Goal: Task Accomplishment & Management: Use online tool/utility

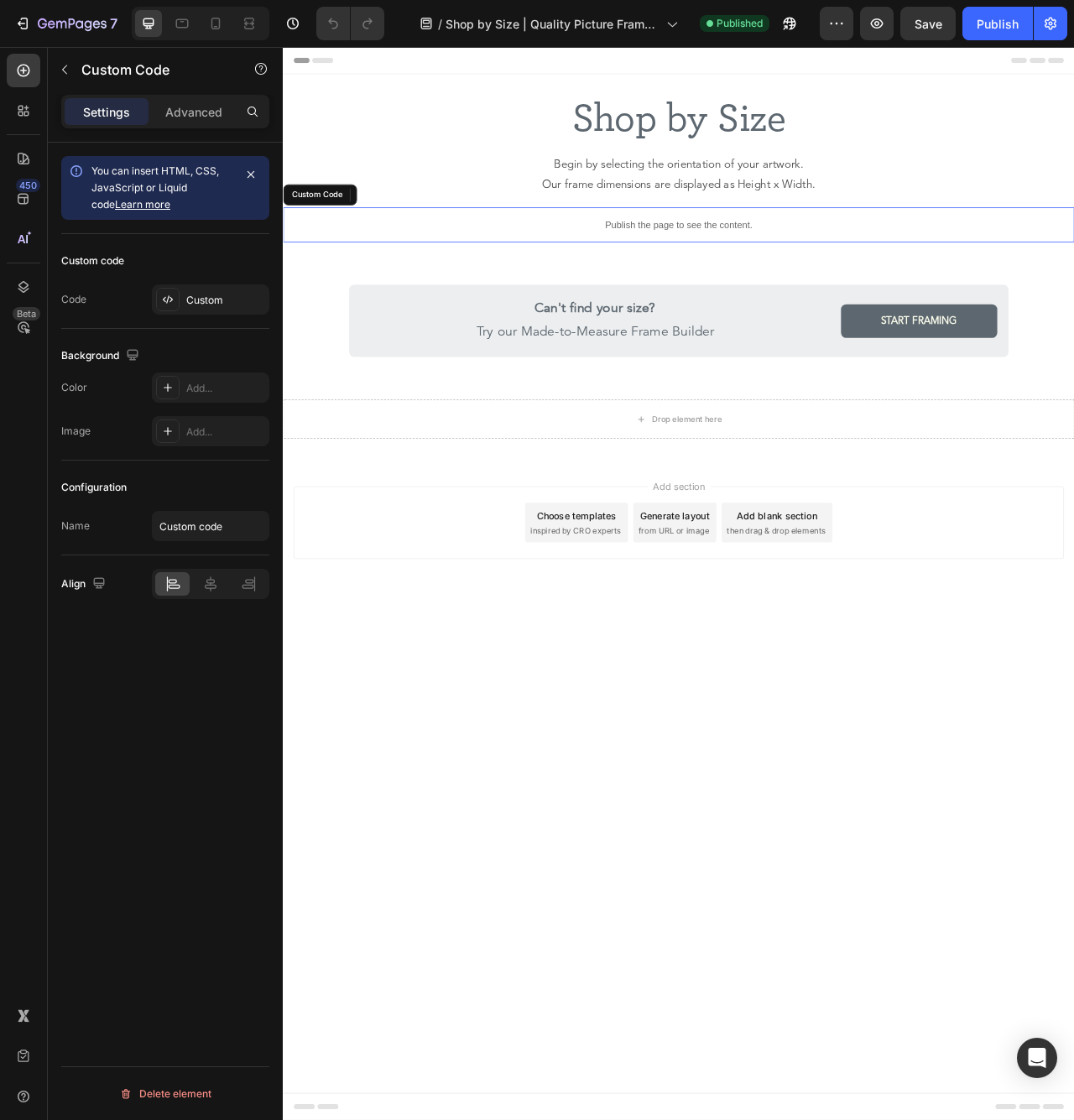
click at [633, 264] on p "Publish the page to see the content." at bounding box center [786, 273] width 1007 height 17
click at [97, 299] on div "Code Custom" at bounding box center [165, 299] width 208 height 30
click at [212, 296] on div "Custom" at bounding box center [226, 300] width 79 height 15
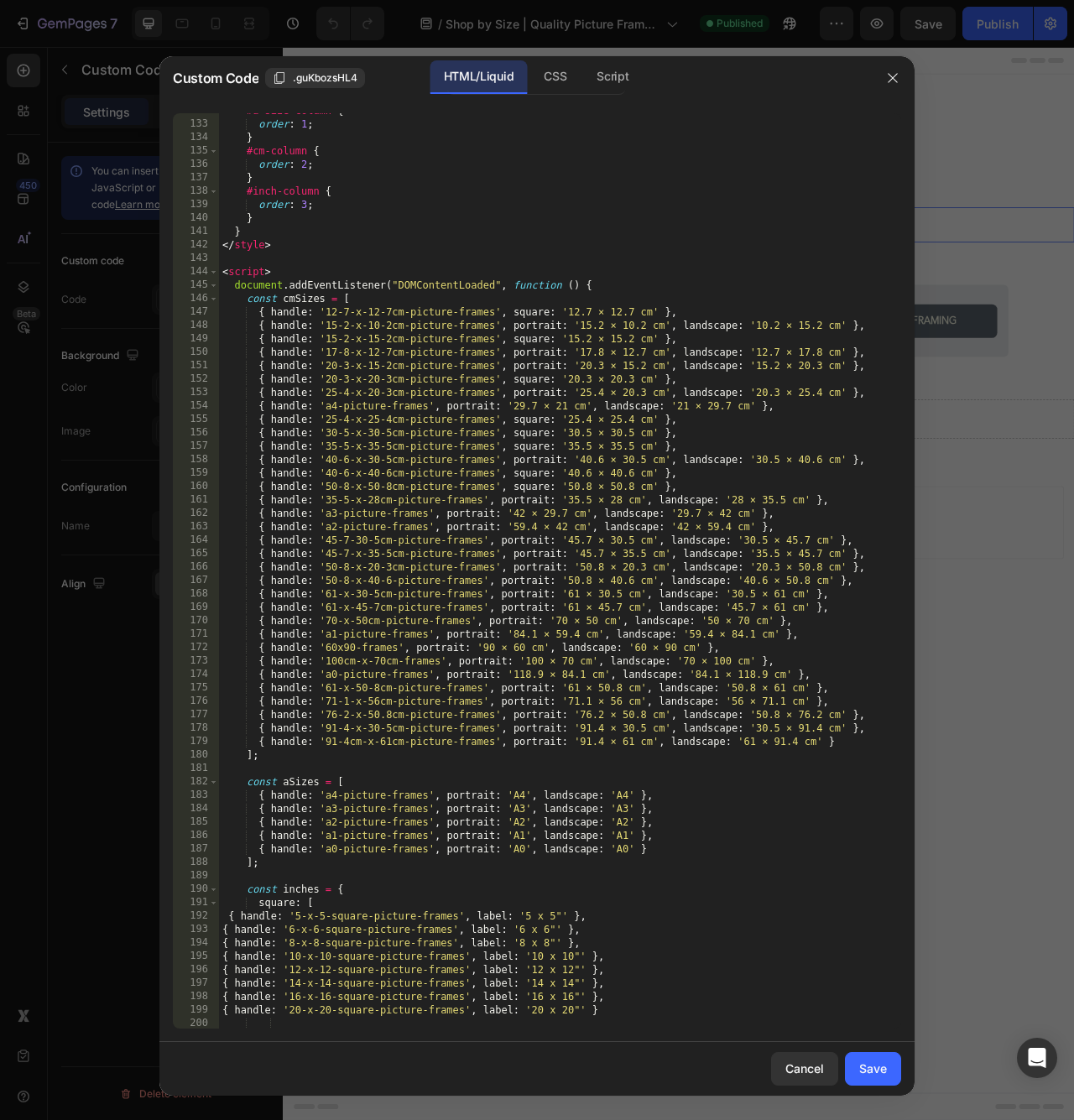
scroll to position [1797, 0]
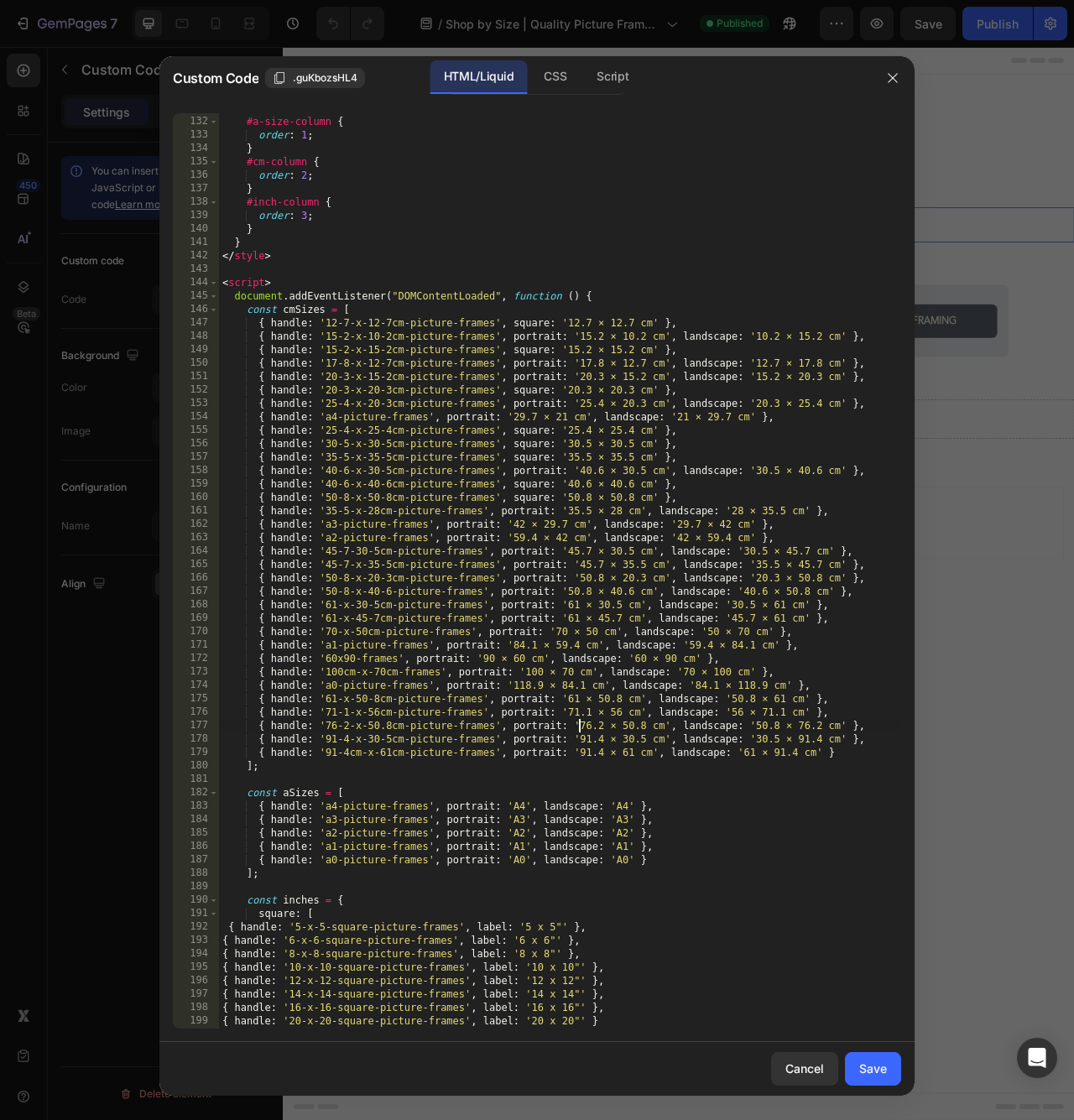
click at [576, 726] on div "/* Reorder: A Sizes (1), CM (2), Inches (3) */ #a-size-column { order : 1 ; } #…" at bounding box center [560, 573] width 682 height 942
drag, startPoint x: 432, startPoint y: 722, endPoint x: 344, endPoint y: 720, distance: 88.0
click at [327, 723] on div "/* Reorder: A Sizes (1), CM (2), Inches (3) */ #a-size-column { order : 1 ; } #…" at bounding box center [560, 573] width 682 height 942
paste textarea "-"
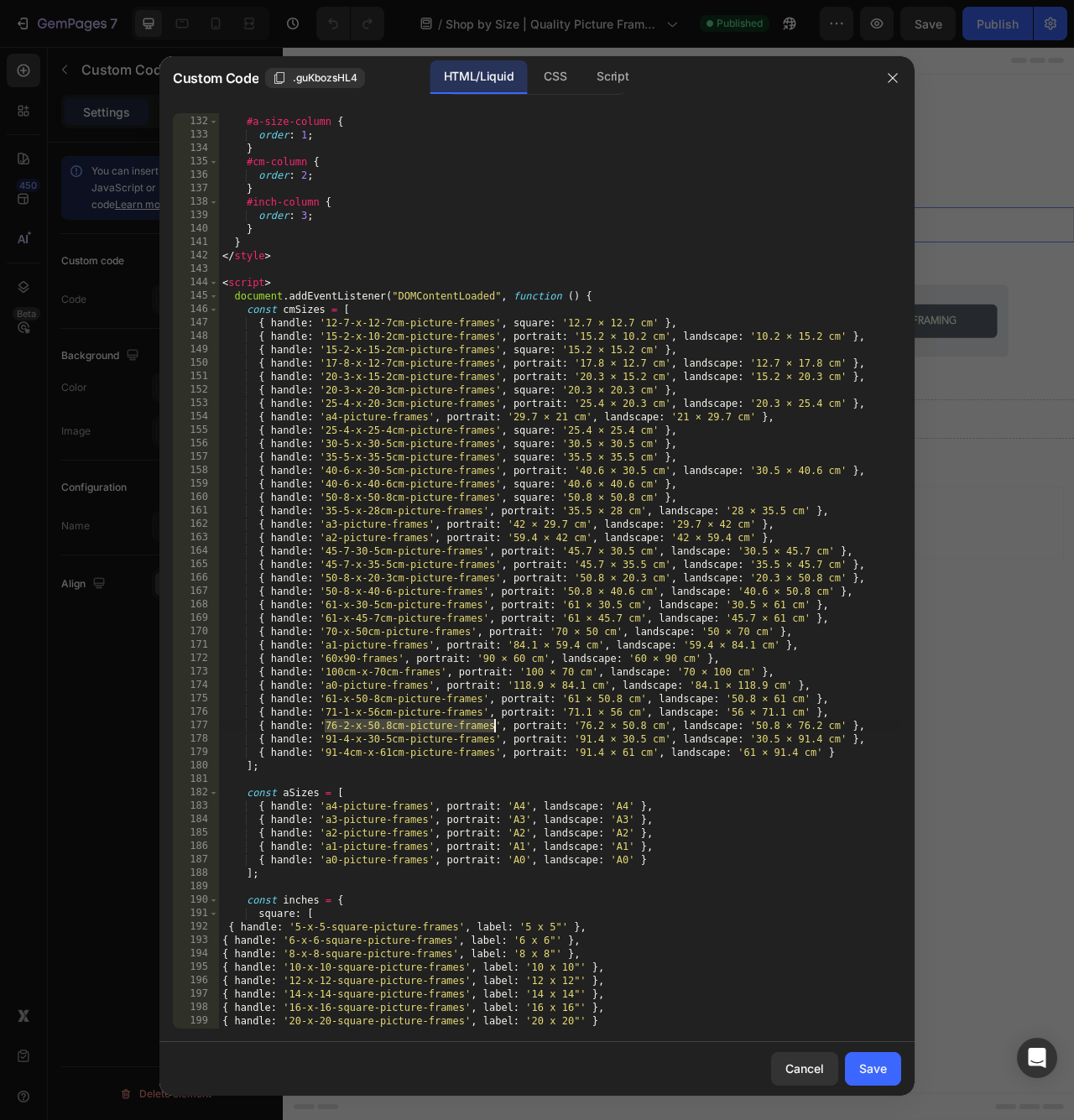
paste textarea "-"
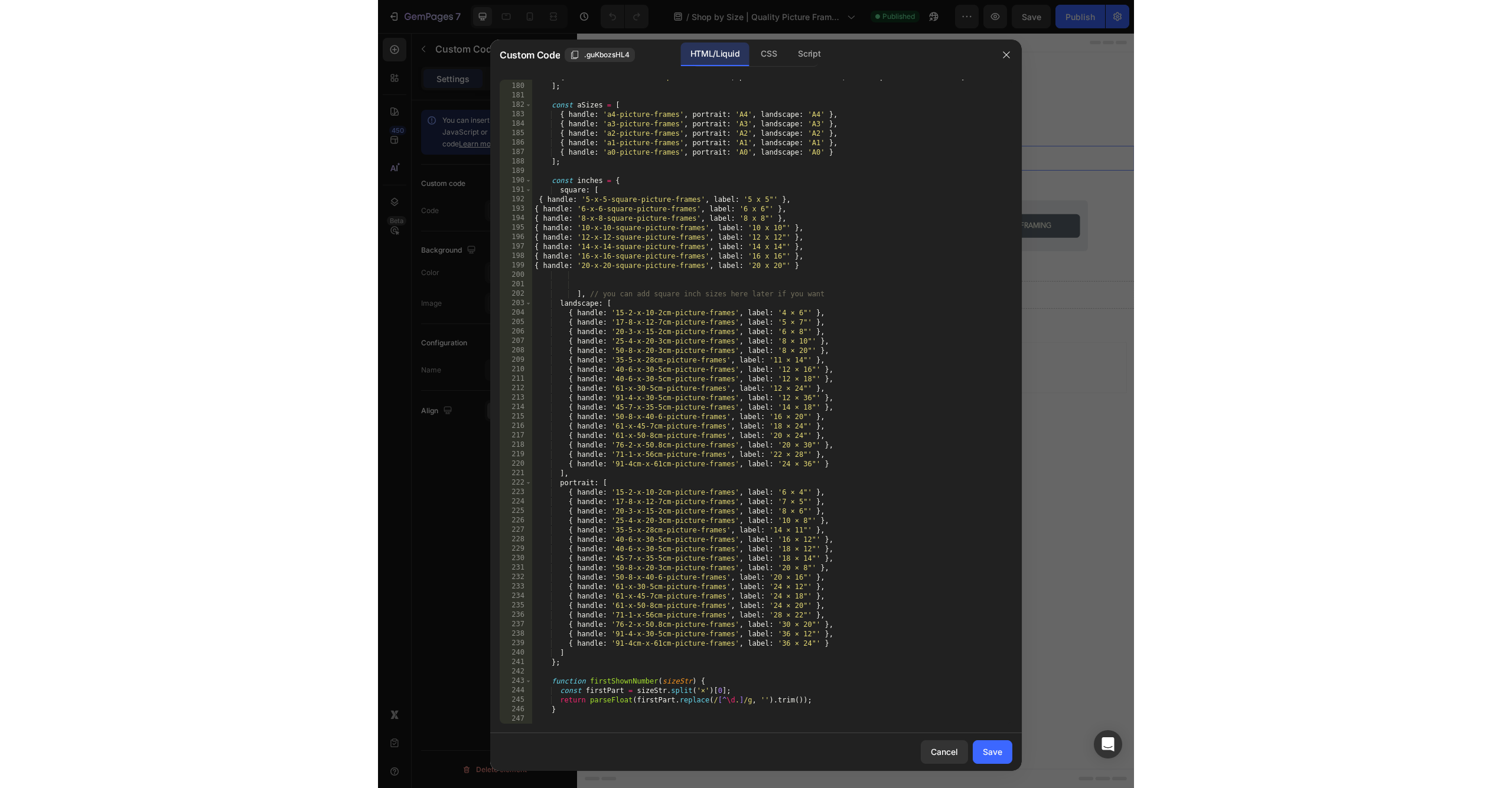
scroll to position [1734, 0]
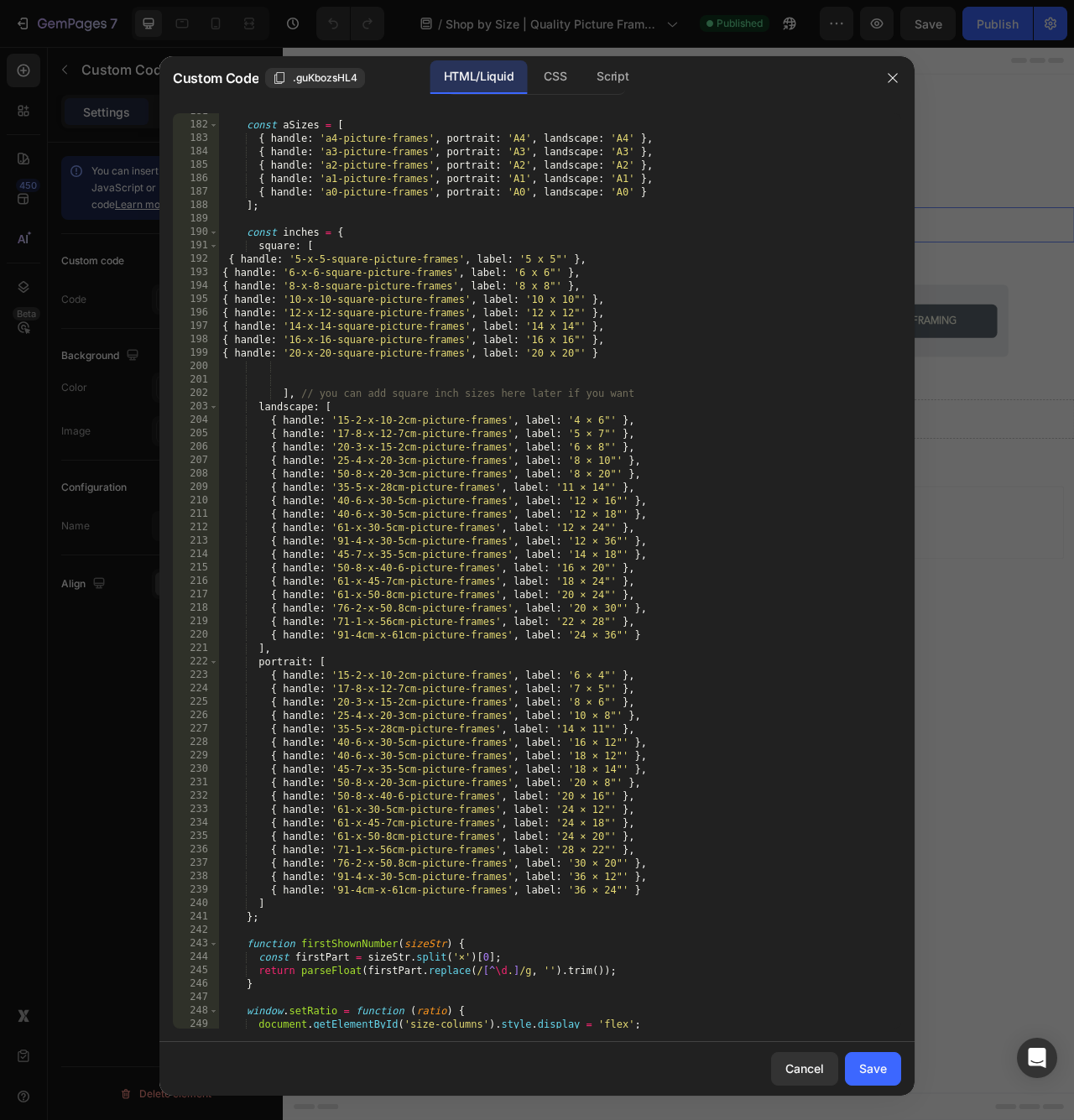
drag, startPoint x: 549, startPoint y: 861, endPoint x: 505, endPoint y: 859, distance: 44.0
click at [545, 861] on div "const aSizes = [ { handle : 'a4-picture-frames' , portrait : 'A4' , landscape :…" at bounding box center [560, 576] width 682 height 942
drag, startPoint x: 505, startPoint y: 860, endPoint x: 337, endPoint y: 860, distance: 168.0
click at [337, 860] on div "const aSizes = [ { handle : 'a4-picture-frames' , portrait : 'A4' , landscape :…" at bounding box center [560, 576] width 682 height 942
paste textarea "-"
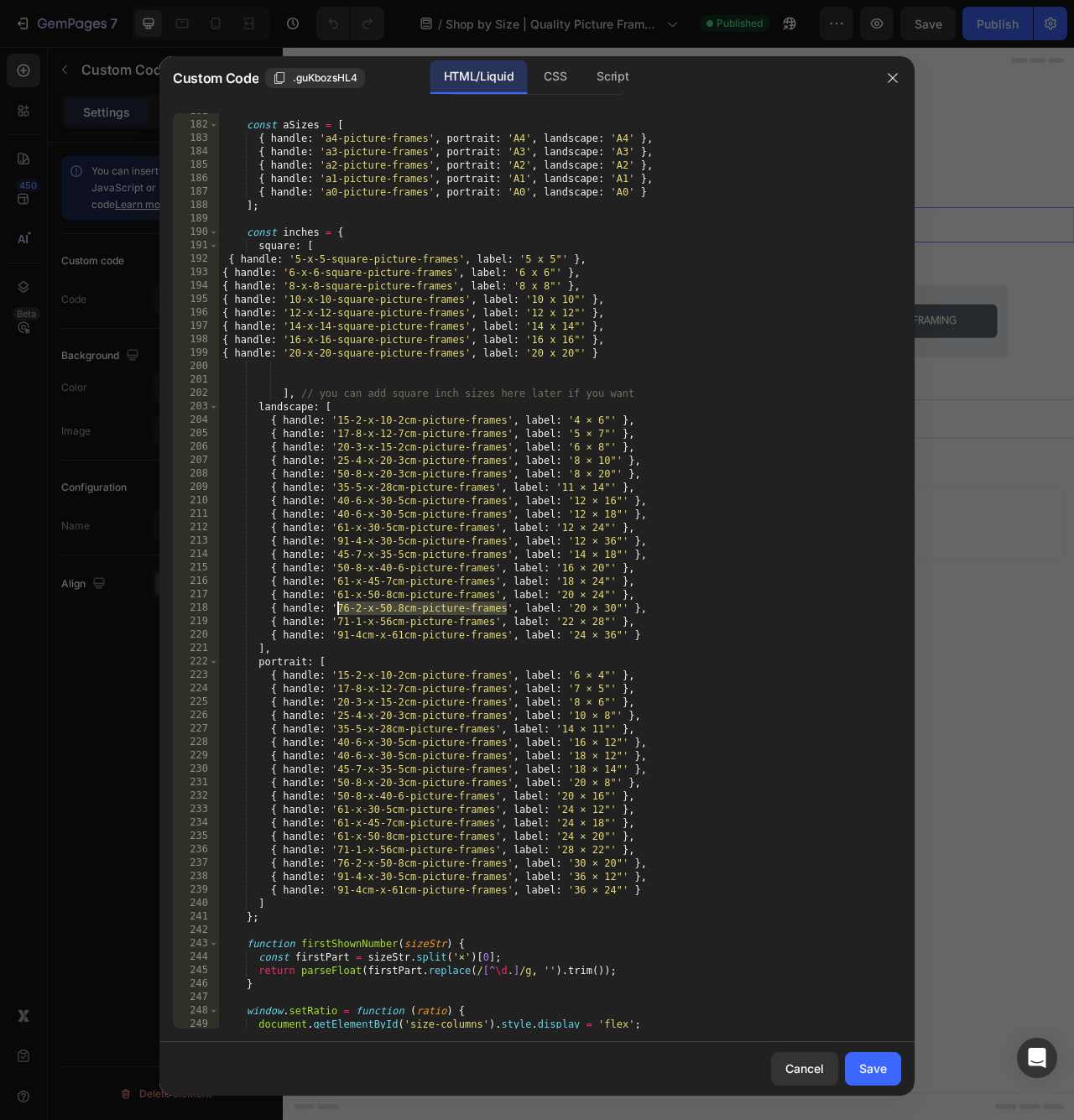
drag, startPoint x: 504, startPoint y: 607, endPoint x: 338, endPoint y: 604, distance: 166.0
click at [338, 604] on div "const aSizes = [ { handle : 'a4-picture-frames' , portrait : 'A4' , landscape :…" at bounding box center [560, 576] width 682 height 942
paste textarea "-"
type textarea "{ handle: '76-2-x-50-8cm-picture-frames', label: '20 × 30"' },"
click at [883, 1073] on div "Save" at bounding box center [872, 1068] width 28 height 17
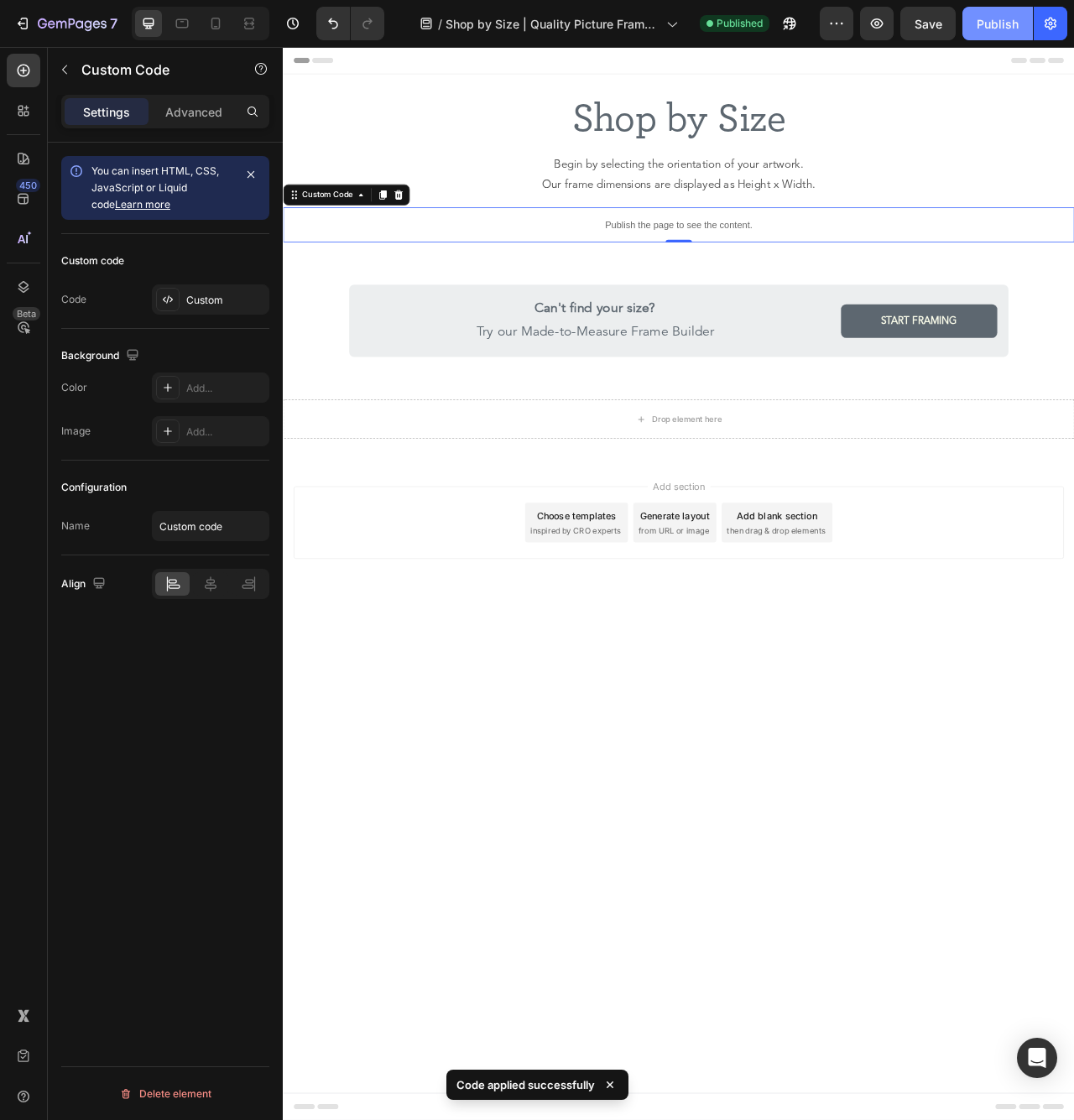
click at [1004, 25] on div "Publish" at bounding box center [998, 24] width 42 height 17
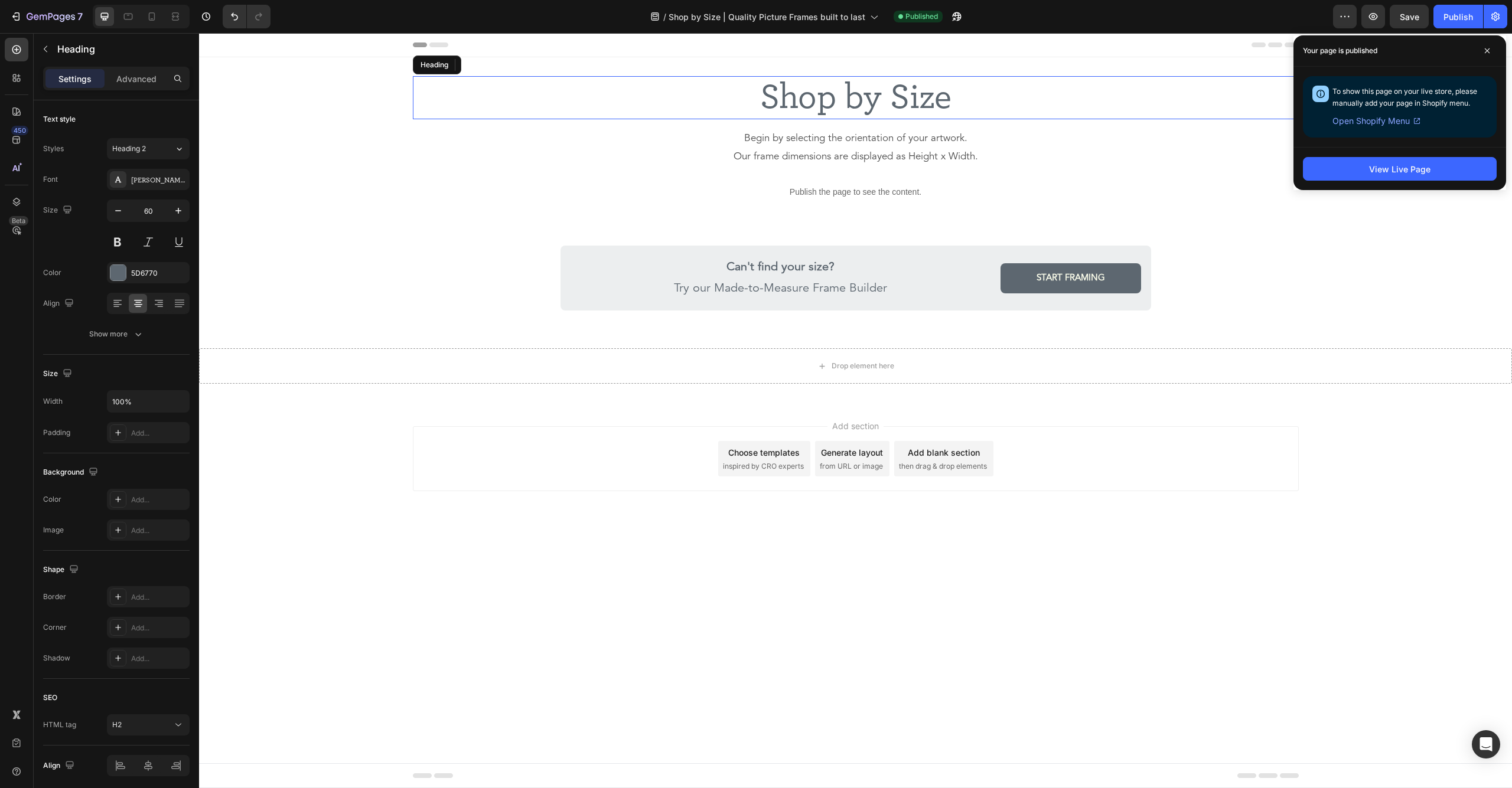
click at [755, 95] on h2 "Shop by Size" at bounding box center [855, 98] width 886 height 43
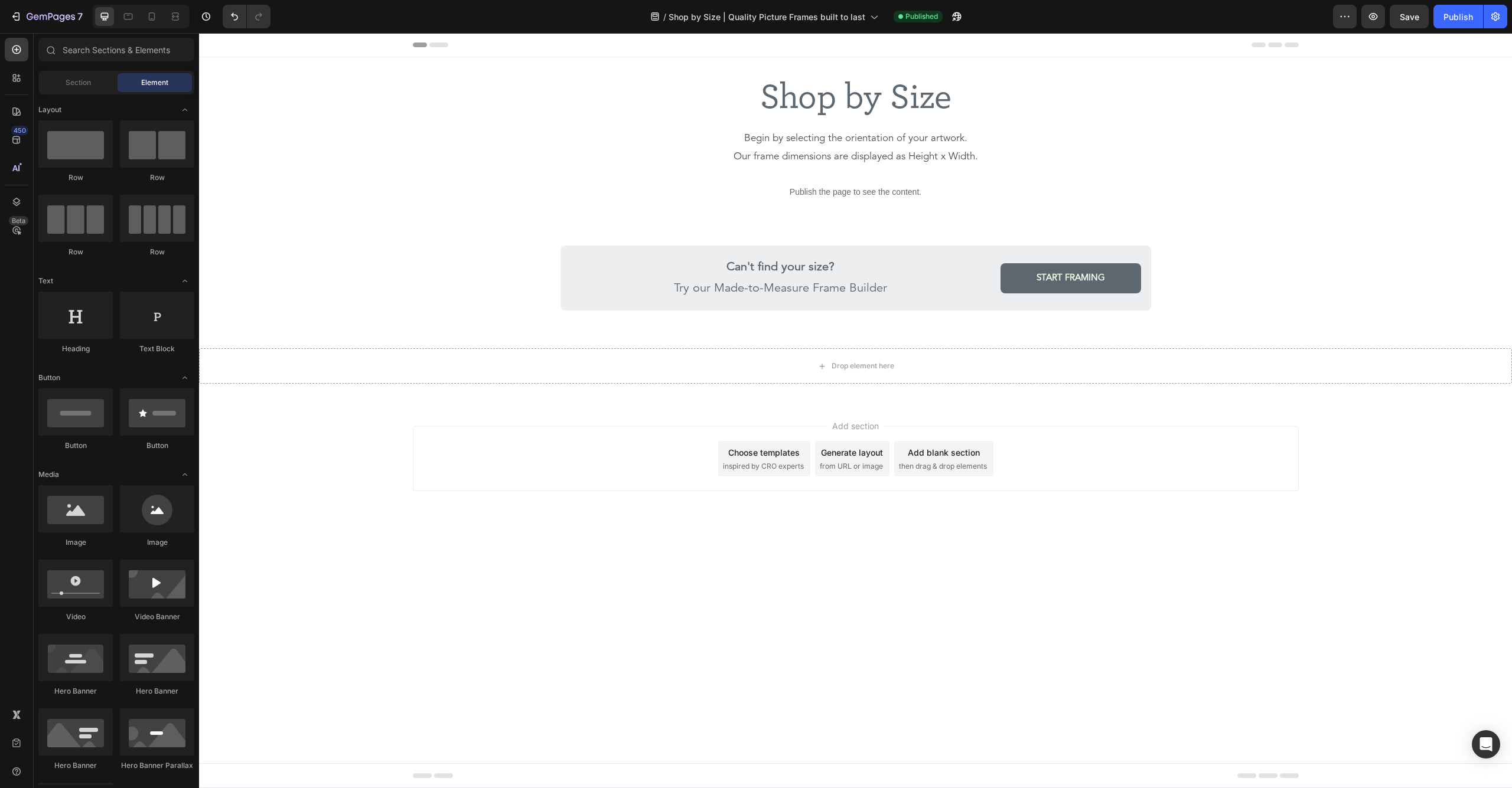
click at [755, 69] on div "Shop by Size Heading Begin by selecting the orientation of your artwork. Our fr…" at bounding box center [855, 230] width 1312 height 345
click at [755, 187] on p "Publish the page to see the content." at bounding box center [855, 192] width 886 height 12
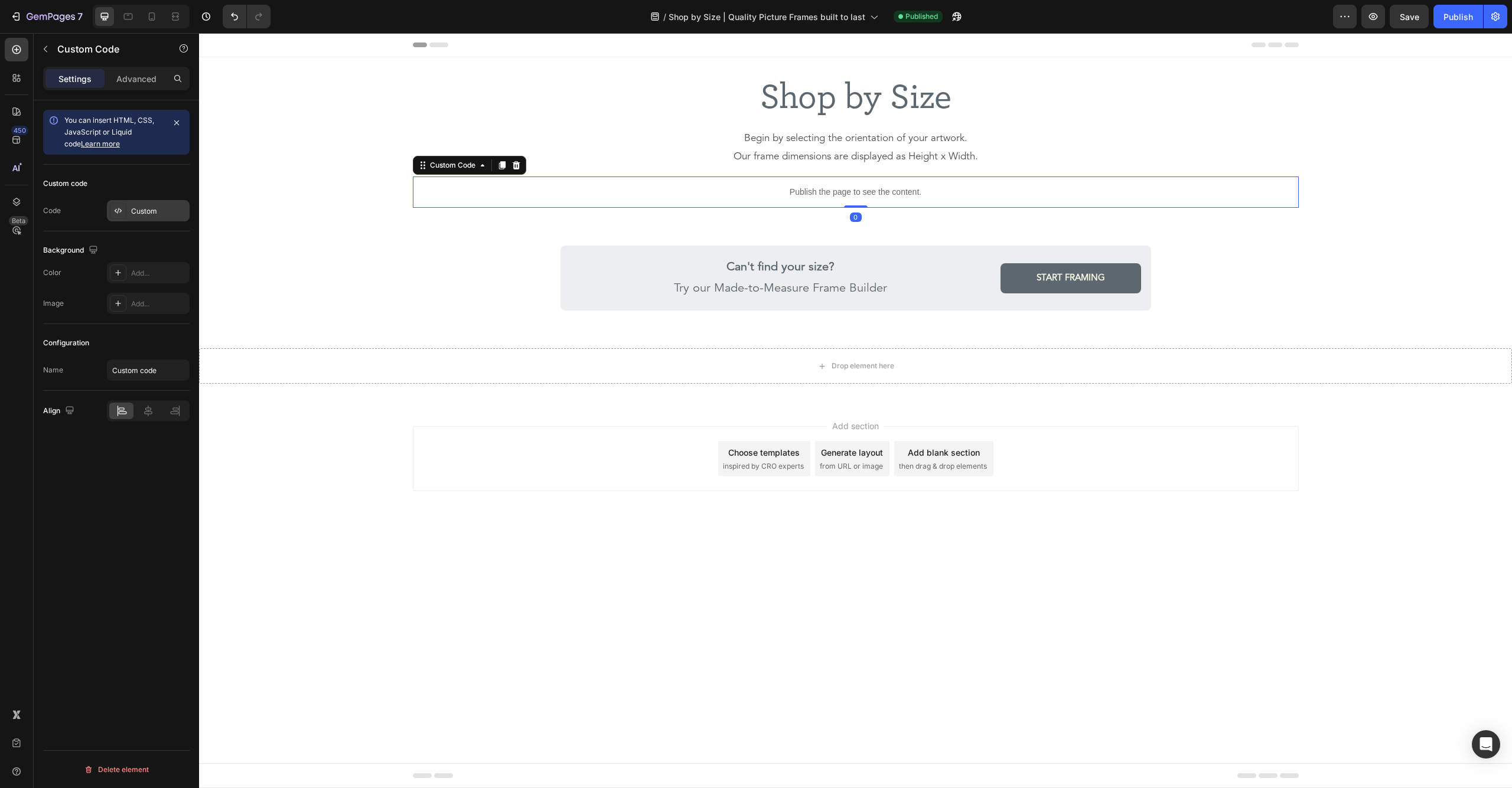
click at [137, 214] on div "Custom" at bounding box center [159, 211] width 55 height 11
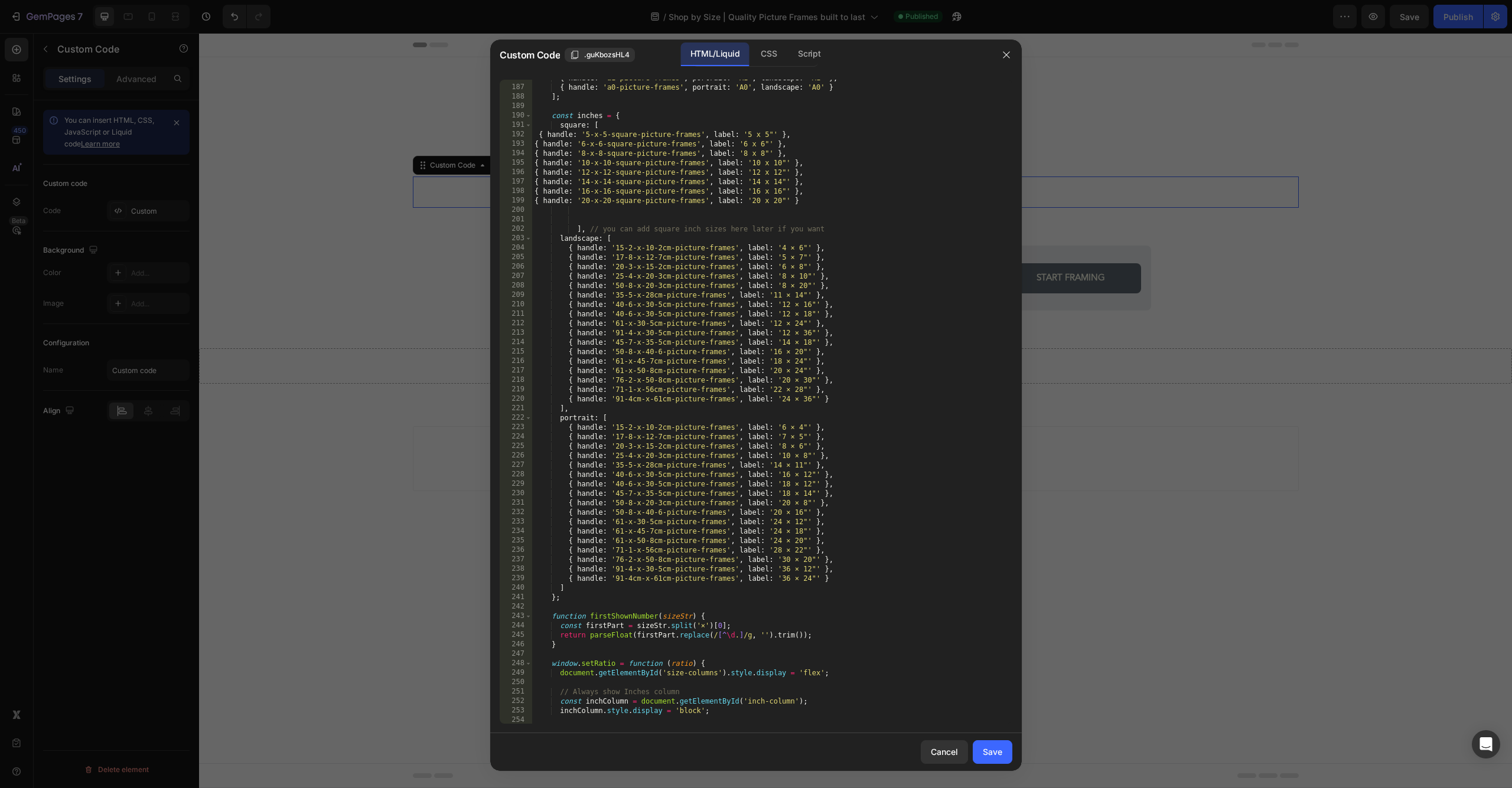
scroll to position [1717, 0]
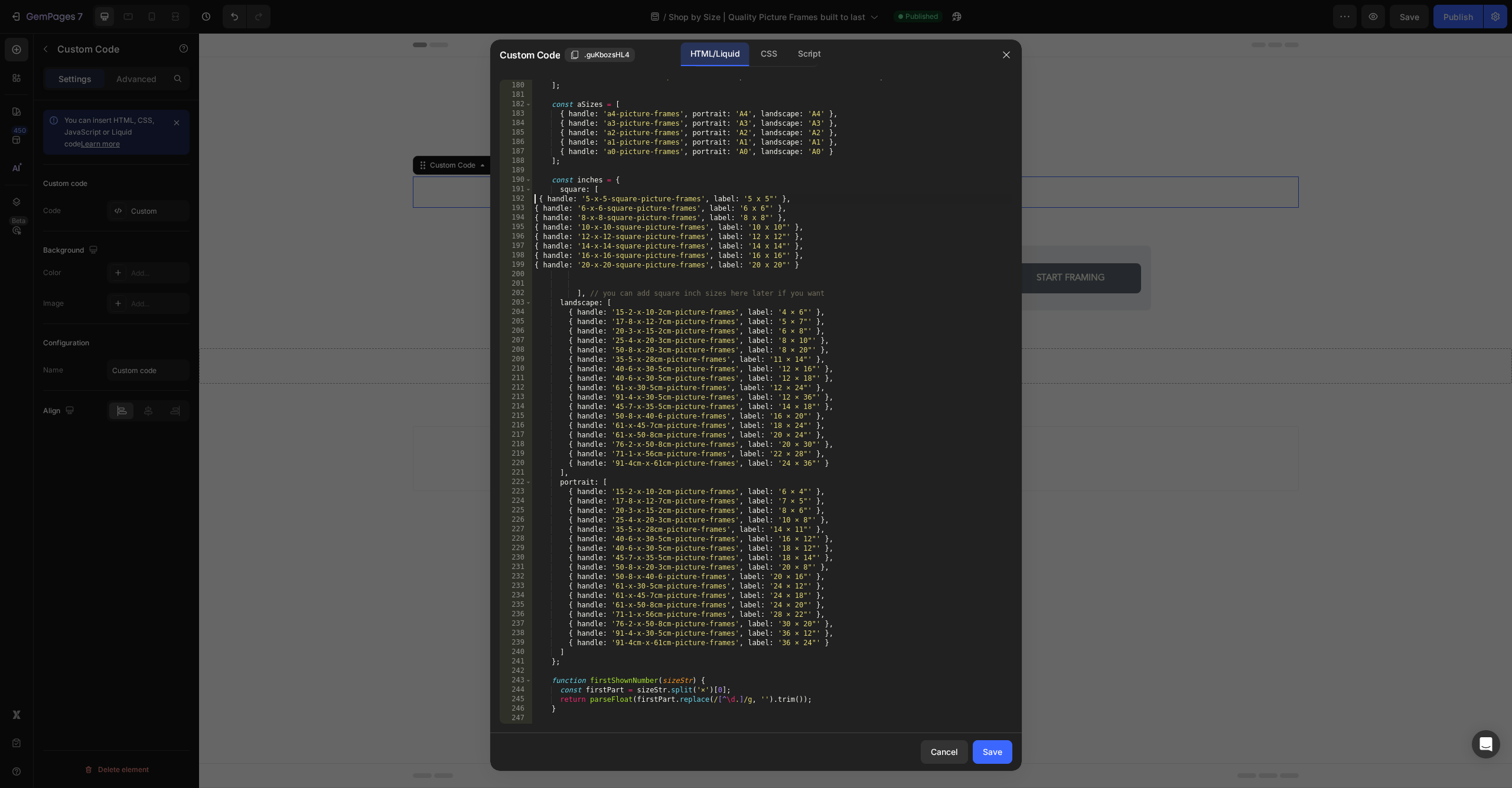
click at [532, 202] on div "{ handle : '91-4cm-x-61cm-picture-frames' , portrait : '91.4 × 61 cm' , landsca…" at bounding box center [772, 403] width 480 height 663
type textarea "{ handle: '5-x-5-square-picture-frames', label: '5 x 5"' },"
click at [755, 56] on button "button" at bounding box center [1006, 55] width 19 height 19
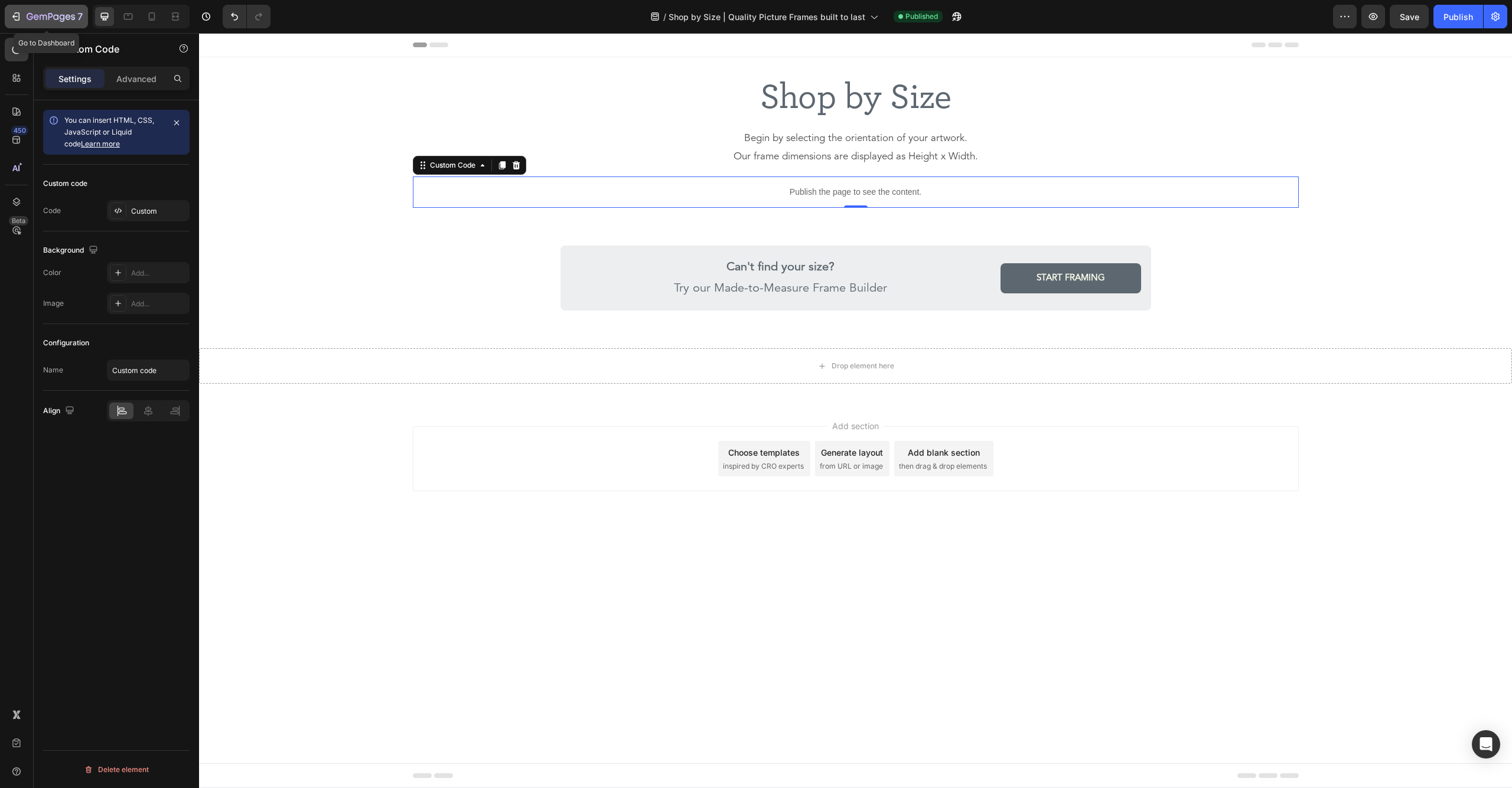
click at [32, 23] on div "7" at bounding box center [54, 16] width 56 height 14
